Goal: Complete application form

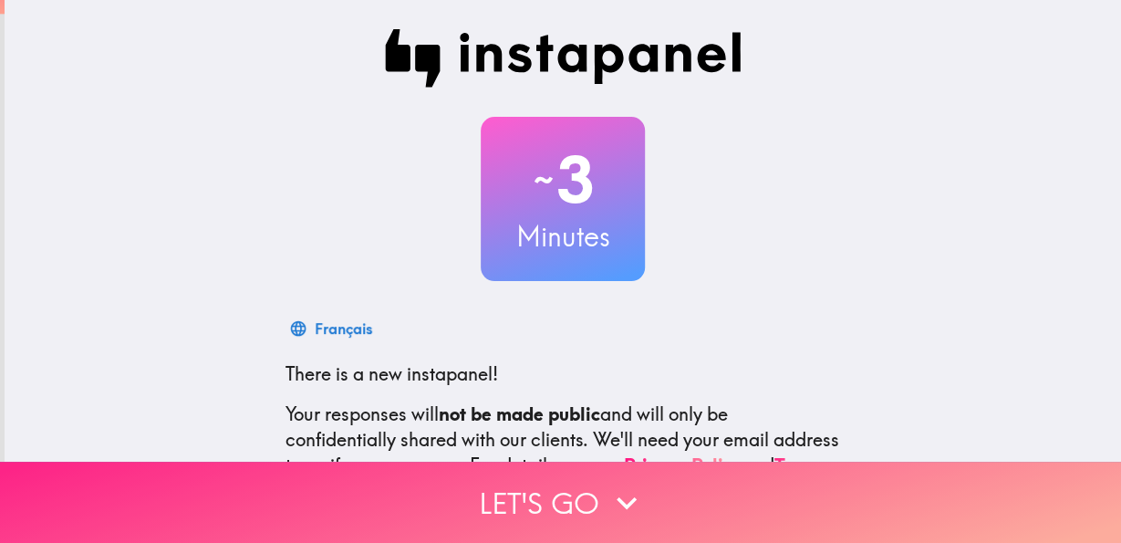
click at [555, 499] on button "Let's go" at bounding box center [560, 501] width 1121 height 81
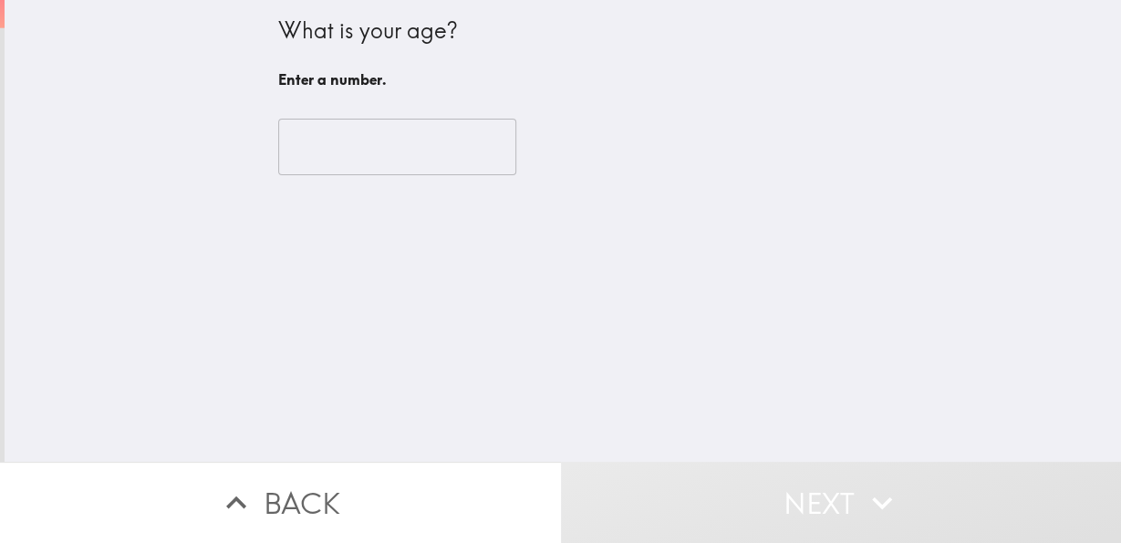
click at [339, 144] on input "number" at bounding box center [397, 147] width 238 height 57
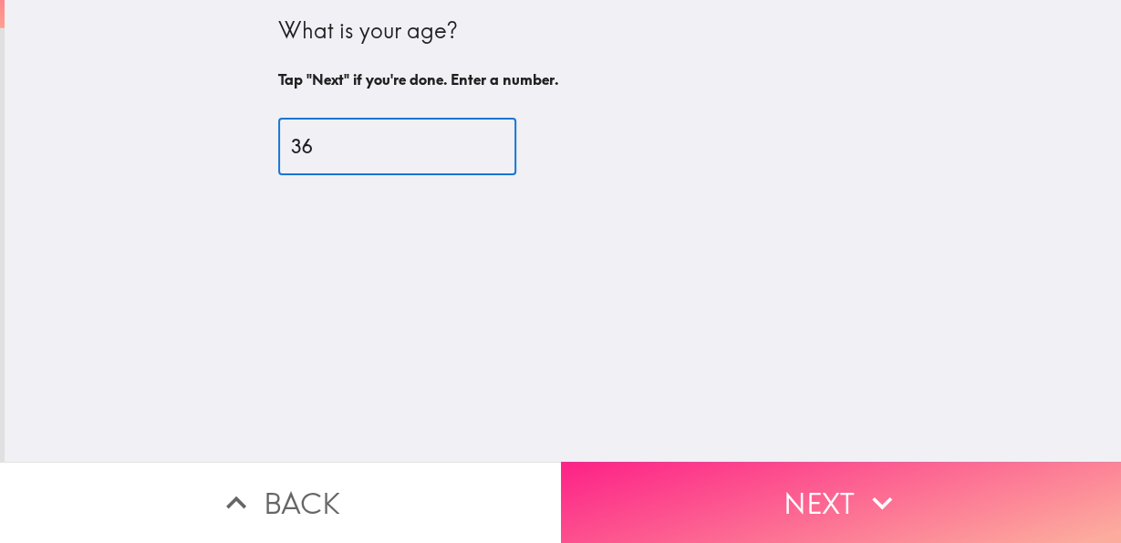
type input "36"
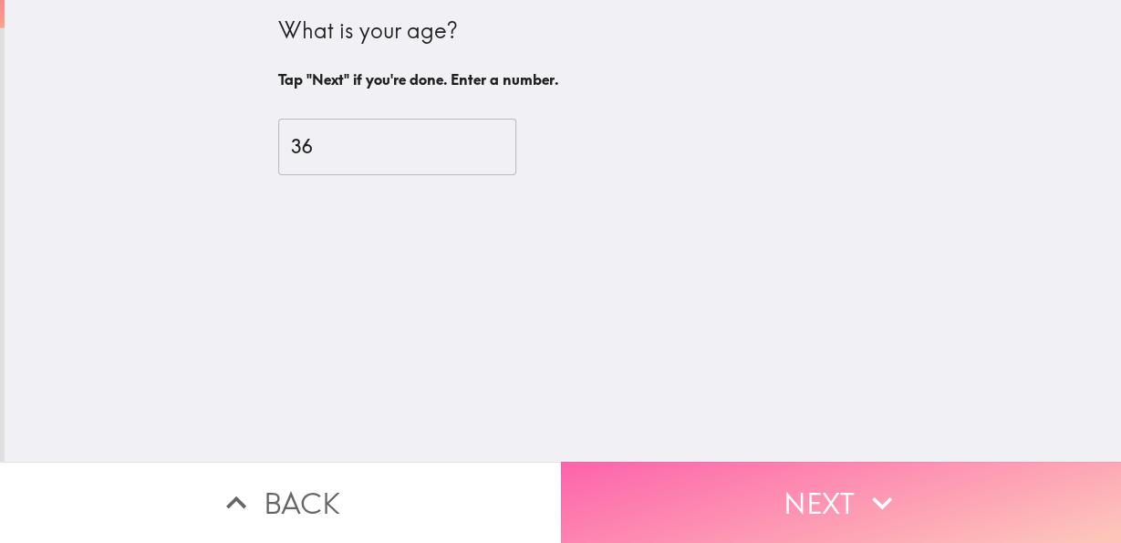
click at [711, 489] on button "Next" at bounding box center [841, 501] width 561 height 81
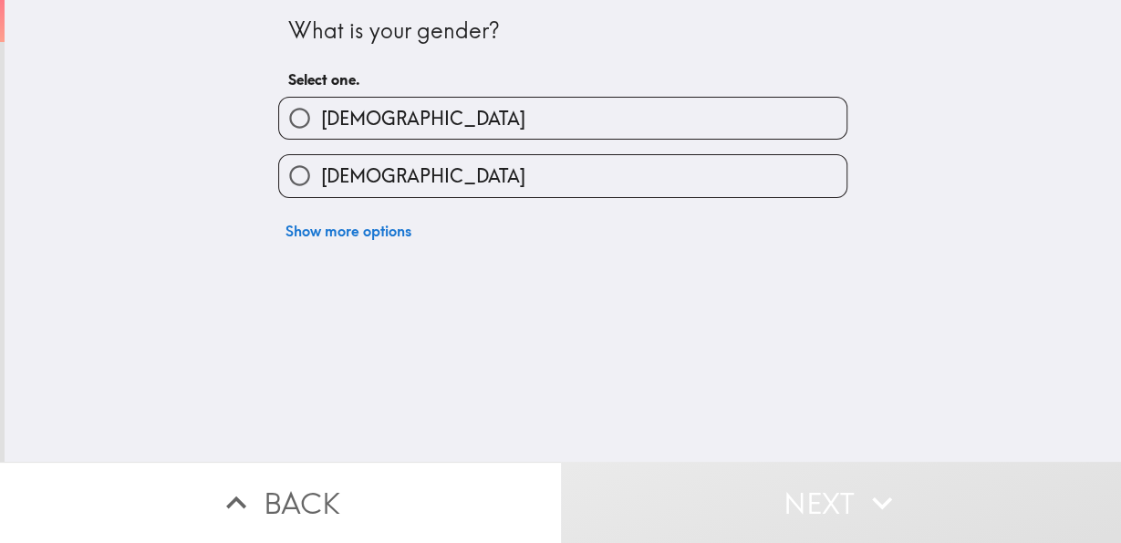
click at [391, 155] on div "[DEMOGRAPHIC_DATA]" at bounding box center [556, 168] width 584 height 57
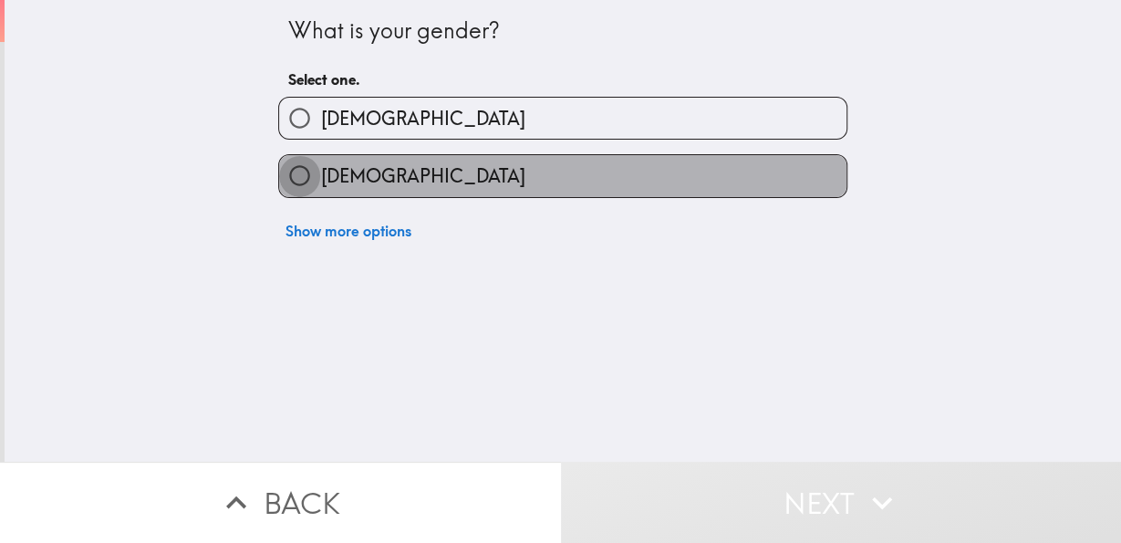
click at [280, 180] on input "[DEMOGRAPHIC_DATA]" at bounding box center [299, 175] width 41 height 41
radio input "true"
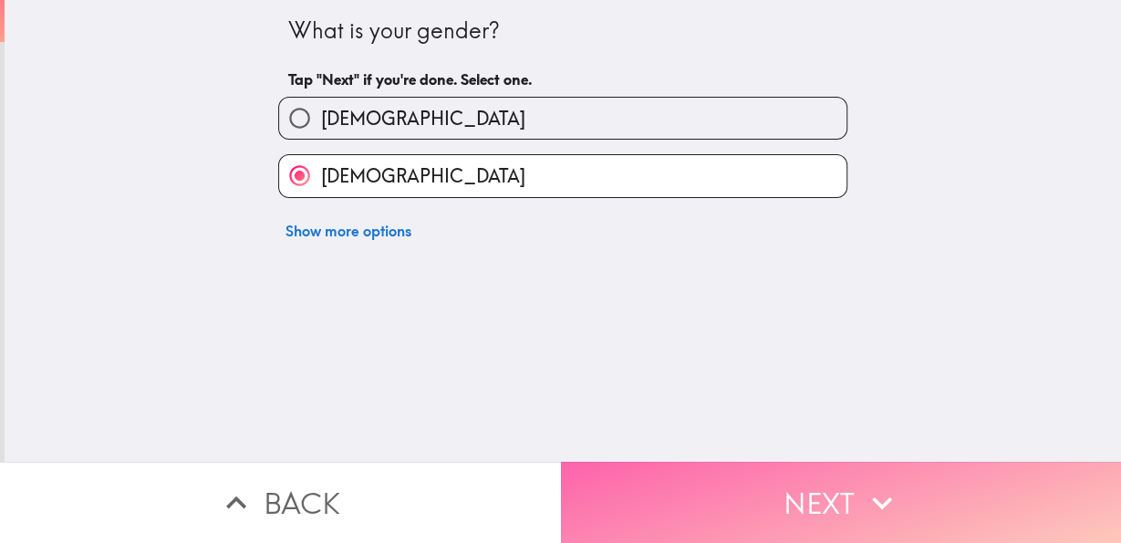
click at [733, 461] on button "Next" at bounding box center [841, 501] width 561 height 81
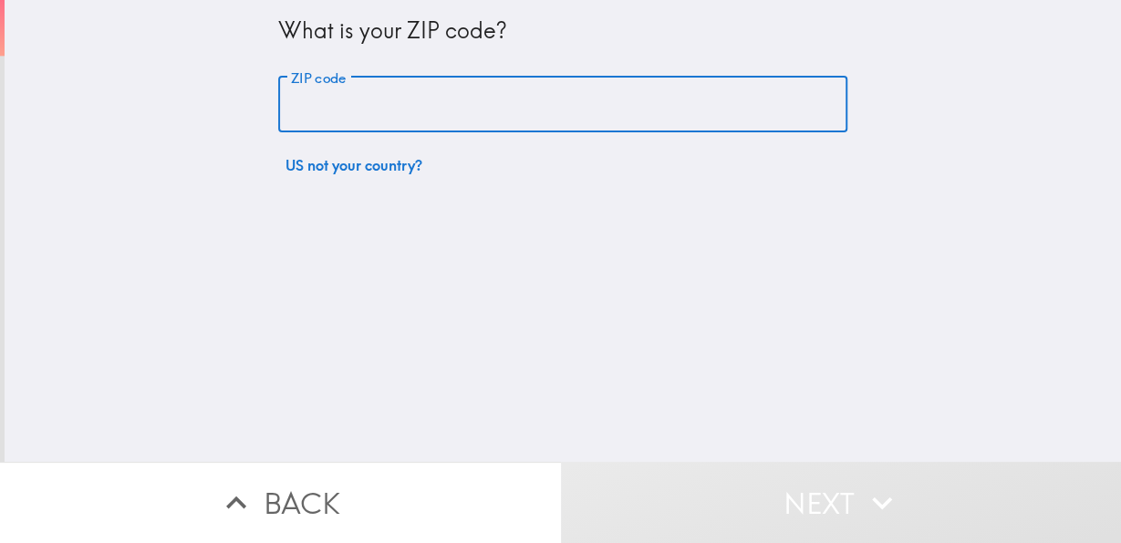
click at [409, 112] on input "ZIP code" at bounding box center [562, 105] width 569 height 57
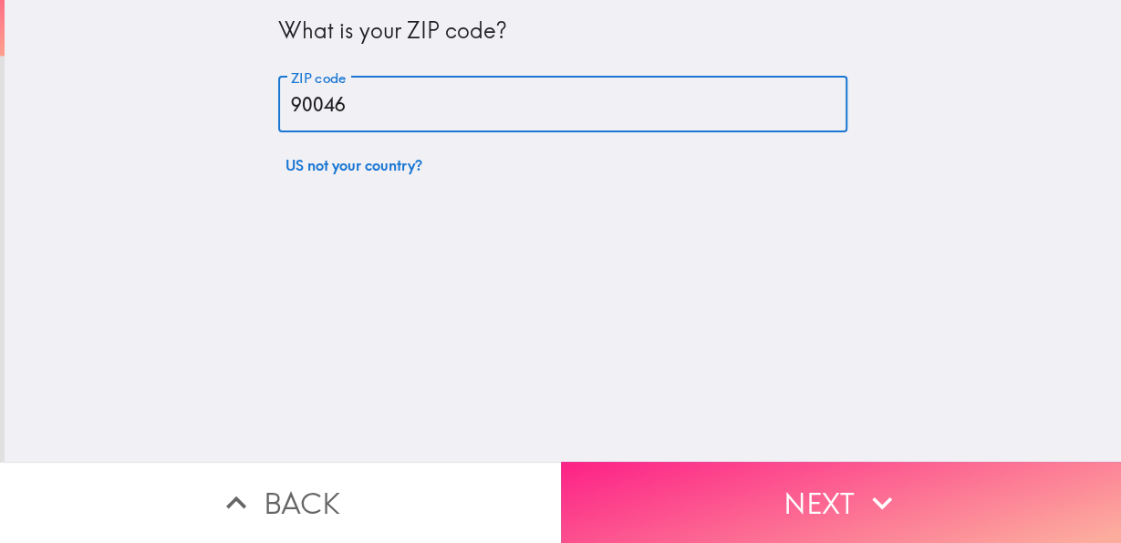
type input "90046"
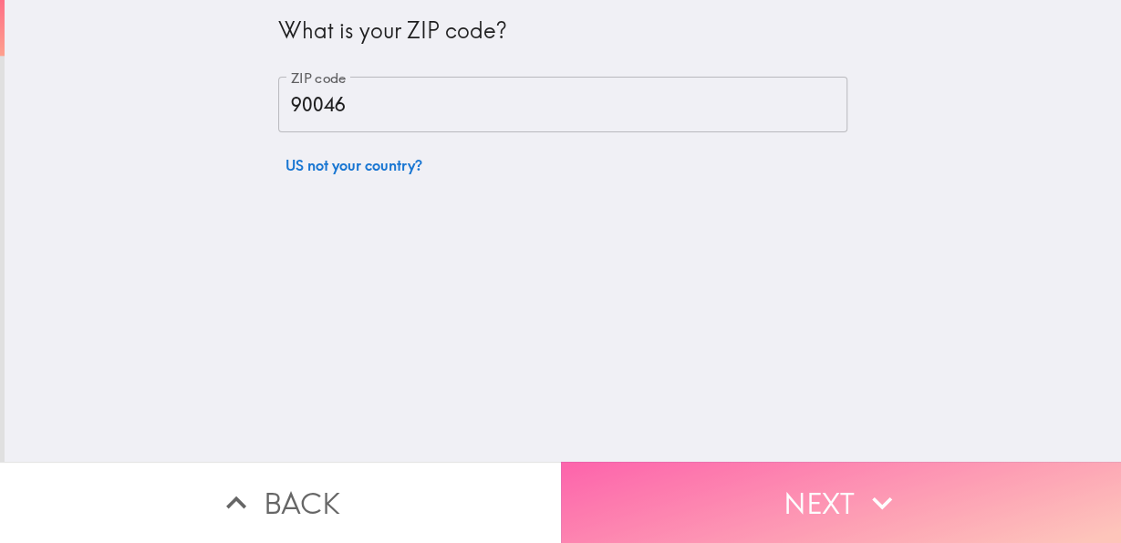
click at [760, 493] on button "Next" at bounding box center [841, 501] width 561 height 81
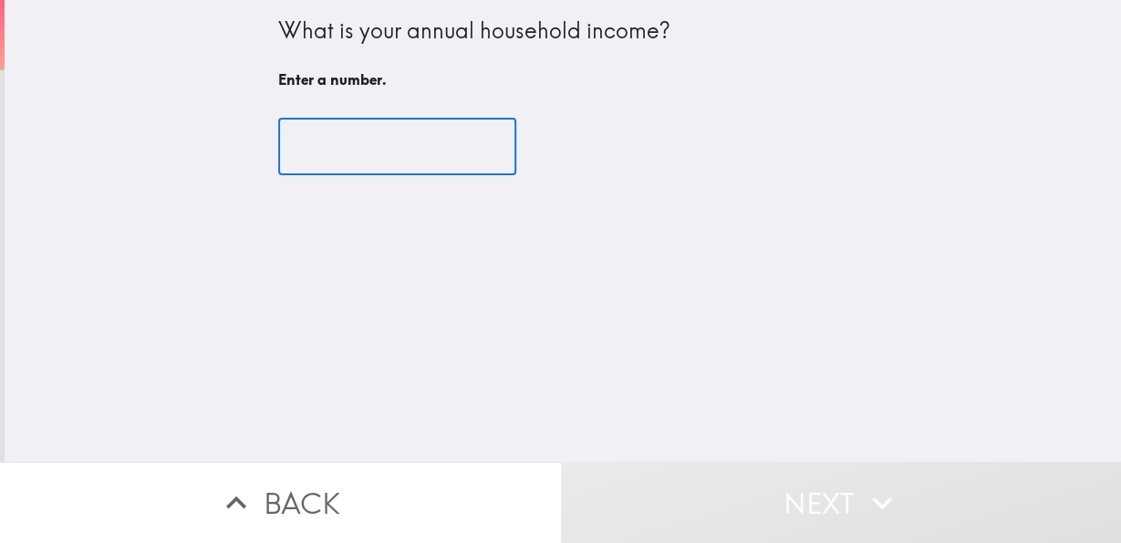
click at [347, 139] on input "number" at bounding box center [397, 147] width 238 height 57
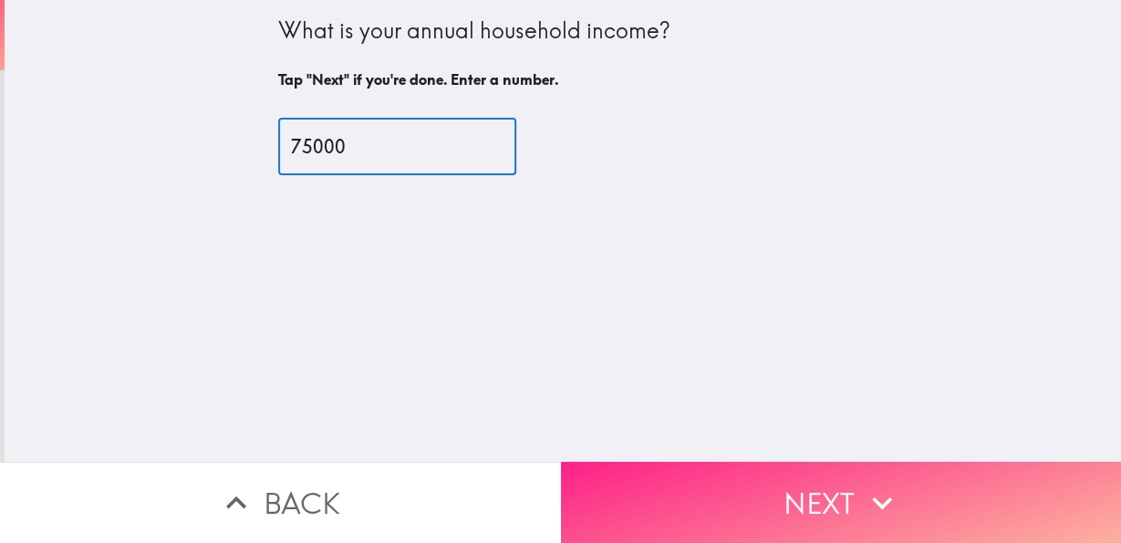
type input "75000"
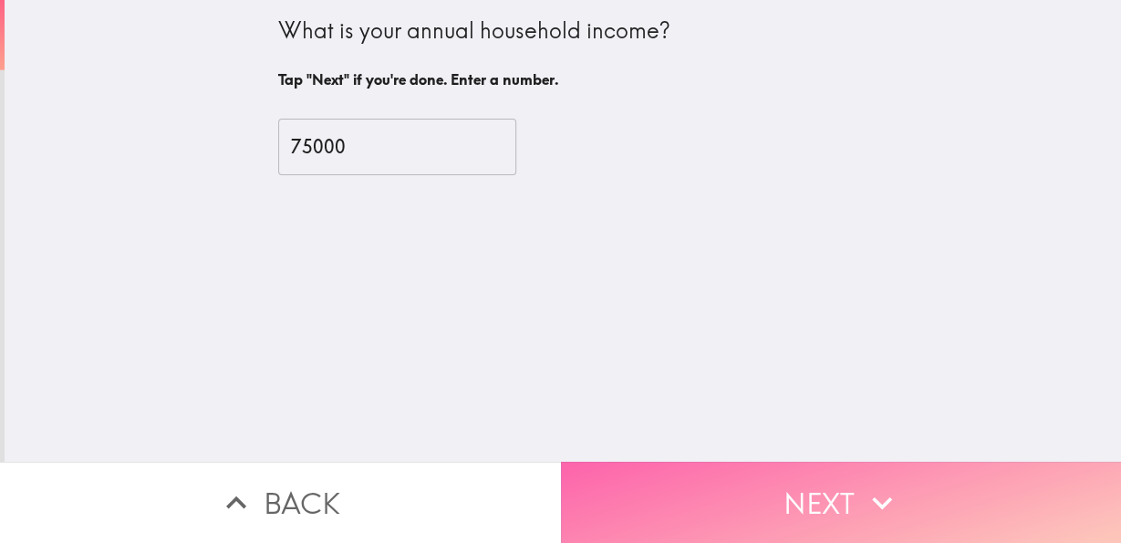
click at [745, 477] on button "Next" at bounding box center [841, 501] width 561 height 81
